Goal: Task Accomplishment & Management: Use online tool/utility

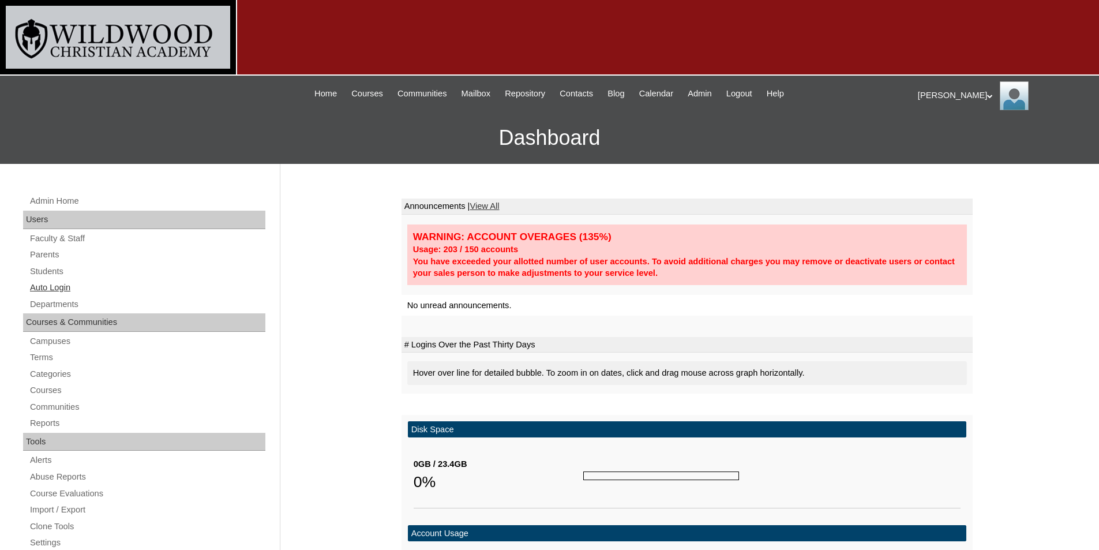
click at [56, 285] on link "Auto Login" at bounding box center [147, 287] width 237 height 14
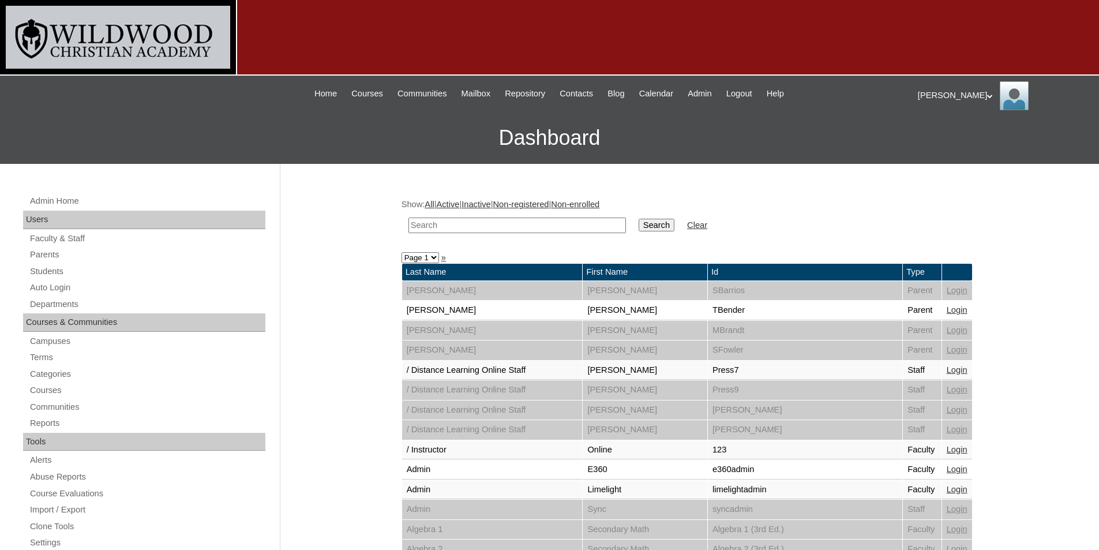
click at [560, 225] on input "text" at bounding box center [518, 226] width 218 height 16
type input "isaa"
click at [639, 219] on input "Search" at bounding box center [657, 225] width 36 height 13
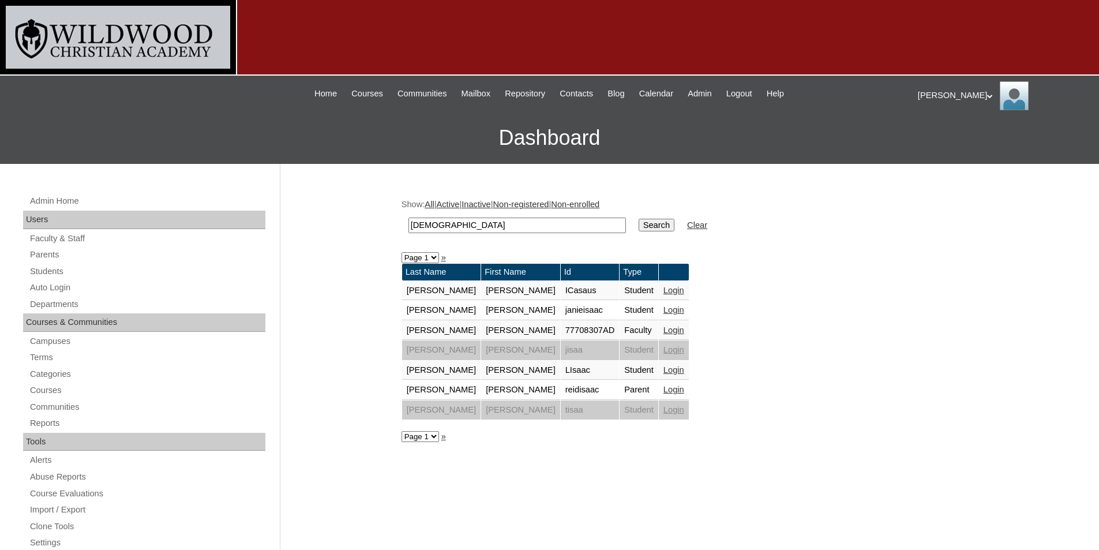
click at [664, 388] on link "Login" at bounding box center [674, 389] width 21 height 9
